Goal: Information Seeking & Learning: Learn about a topic

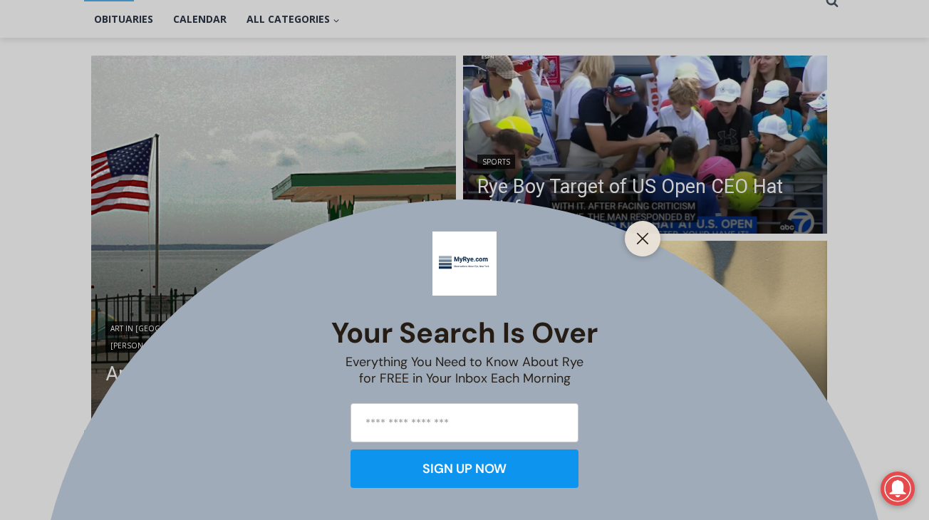
scroll to position [341, 0]
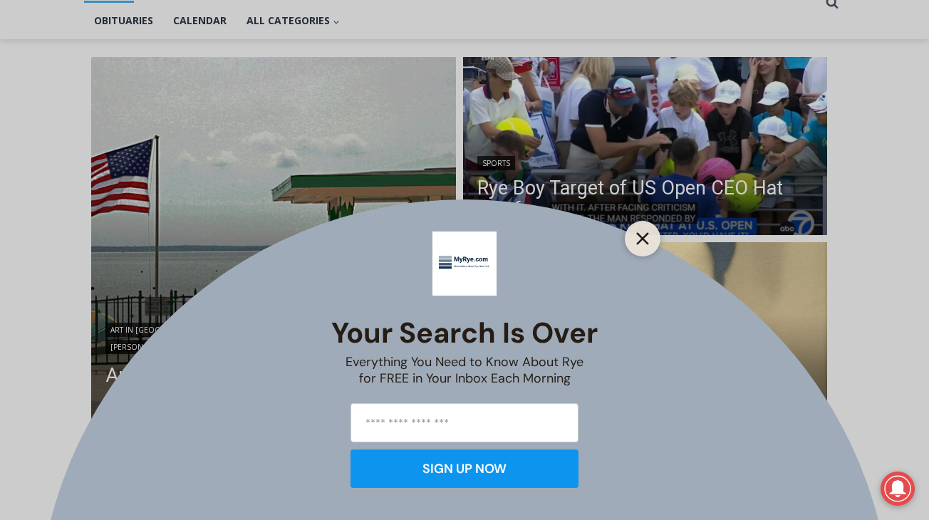
click at [642, 238] on line "Close" at bounding box center [642, 239] width 10 height 10
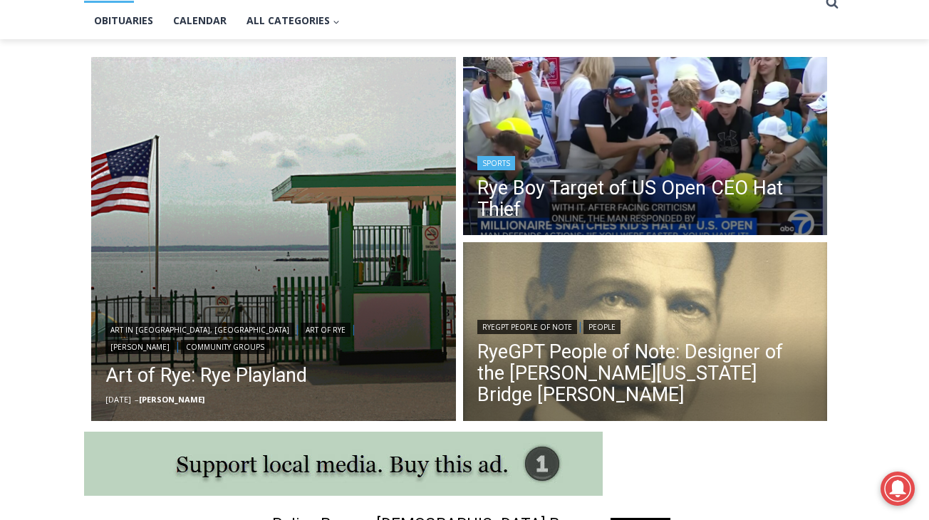
click at [659, 153] on header "Sports Rye Boy Target of US Open CEO Hat Thief" at bounding box center [645, 188] width 365 height 102
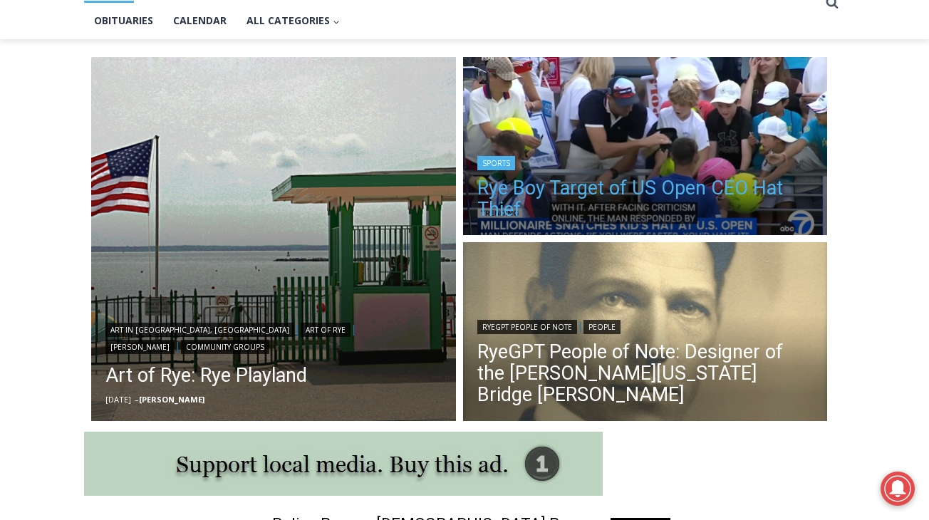
click at [649, 183] on link "Rye Boy Target of US Open CEO Hat Thief" at bounding box center [645, 198] width 336 height 43
